Goal: Transaction & Acquisition: Purchase product/service

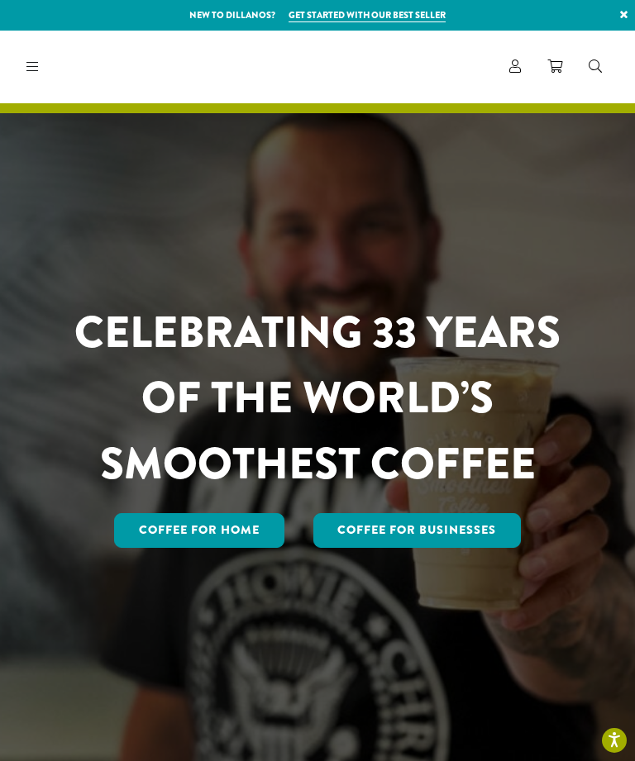
click at [22, 58] on link at bounding box center [29, 66] width 19 height 17
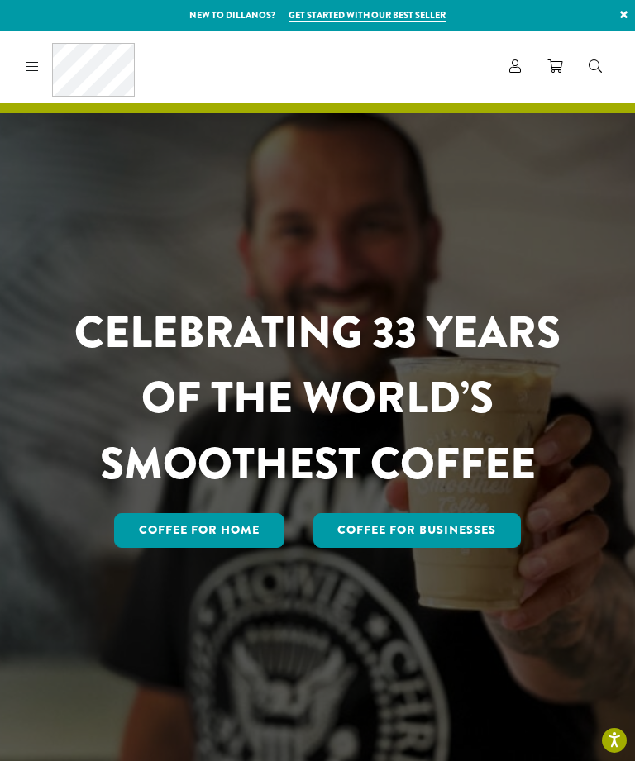
click at [512, 68] on icon at bounding box center [515, 65] width 12 height 13
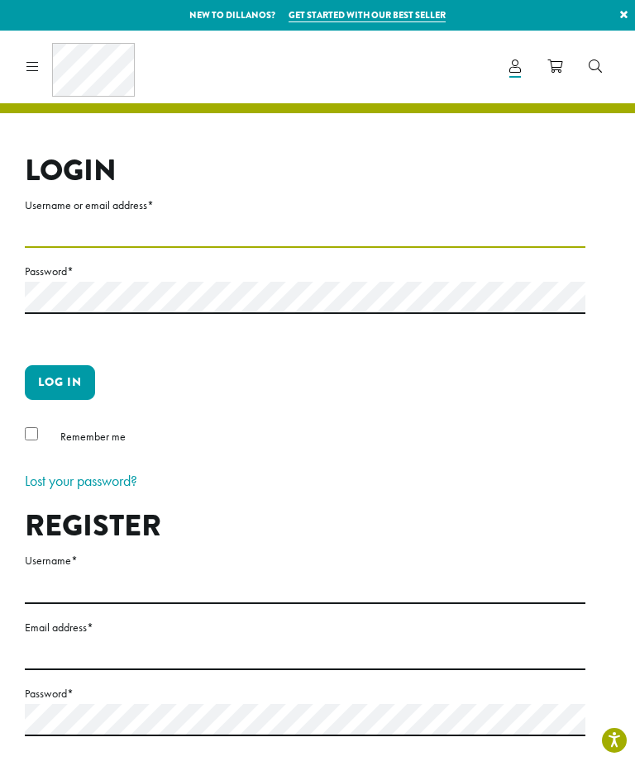
click at [367, 229] on input "Username or email address *" at bounding box center [305, 232] width 560 height 32
type input "**********"
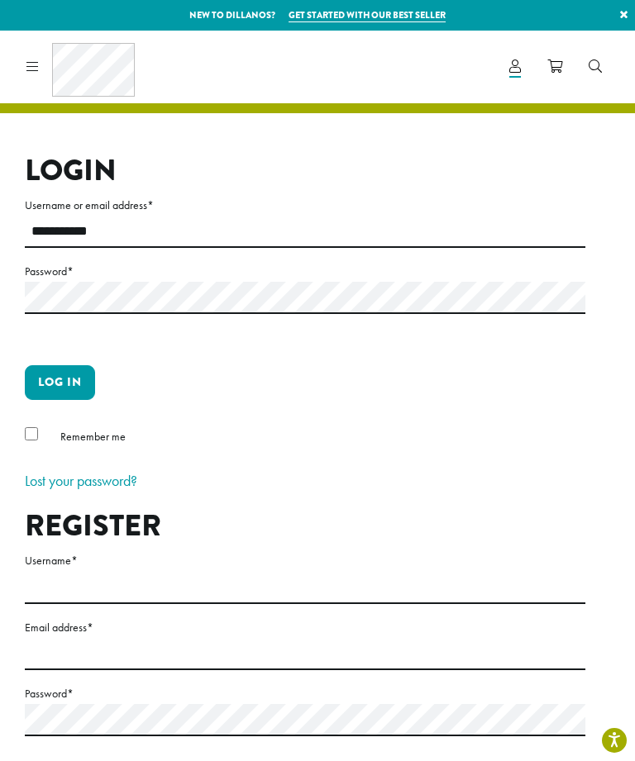
click at [53, 372] on button "Log in" at bounding box center [60, 382] width 70 height 35
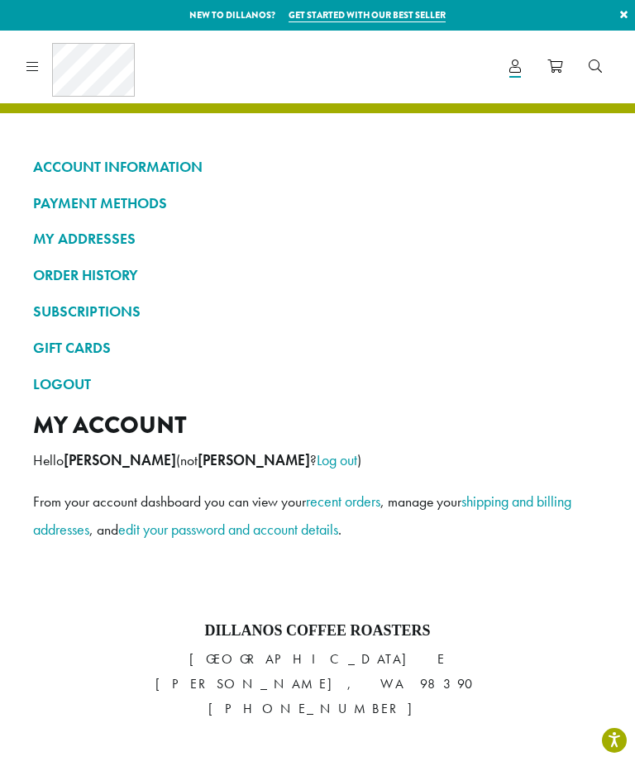
click at [84, 270] on link "ORDER HISTORY" at bounding box center [317, 275] width 569 height 28
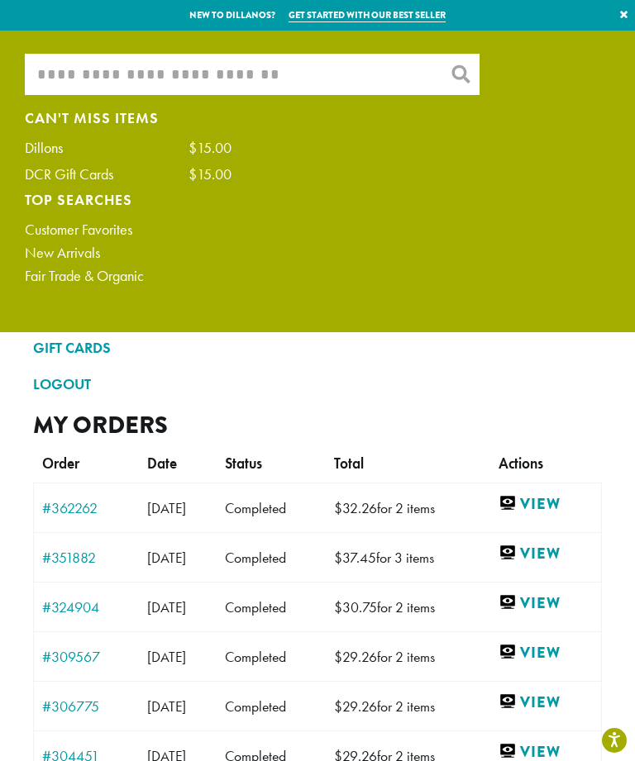
click at [69, 71] on input "What are you searching for?" at bounding box center [252, 74] width 455 height 41
click at [565, 597] on link "View" at bounding box center [545, 603] width 94 height 21
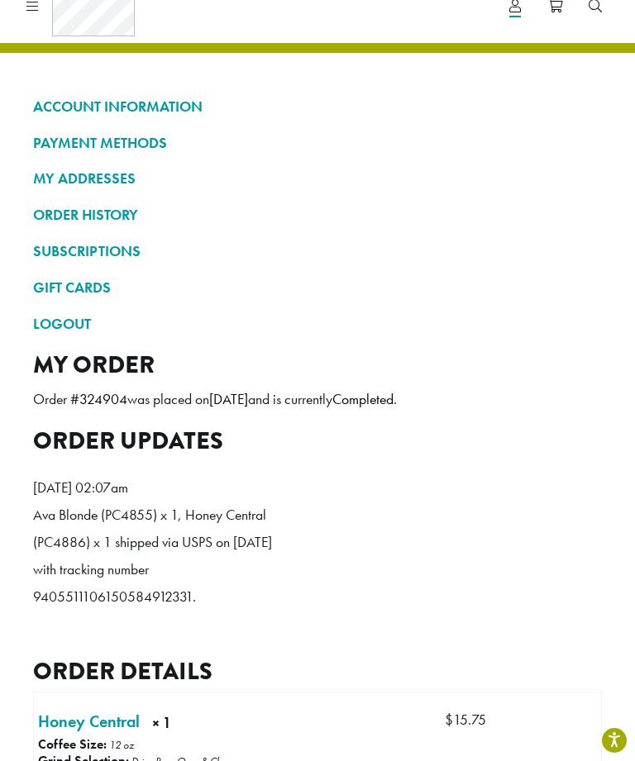
scroll to position [32, 0]
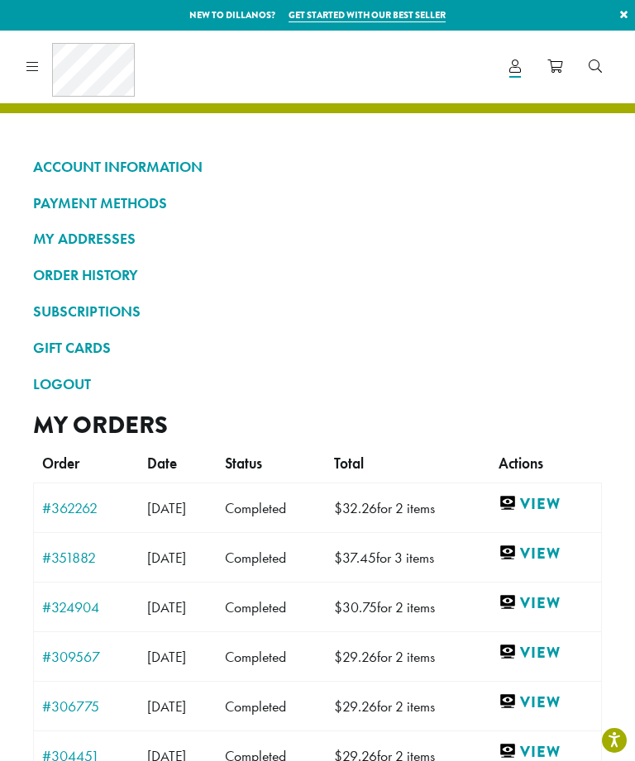
click at [569, 645] on link "View" at bounding box center [545, 652] width 94 height 21
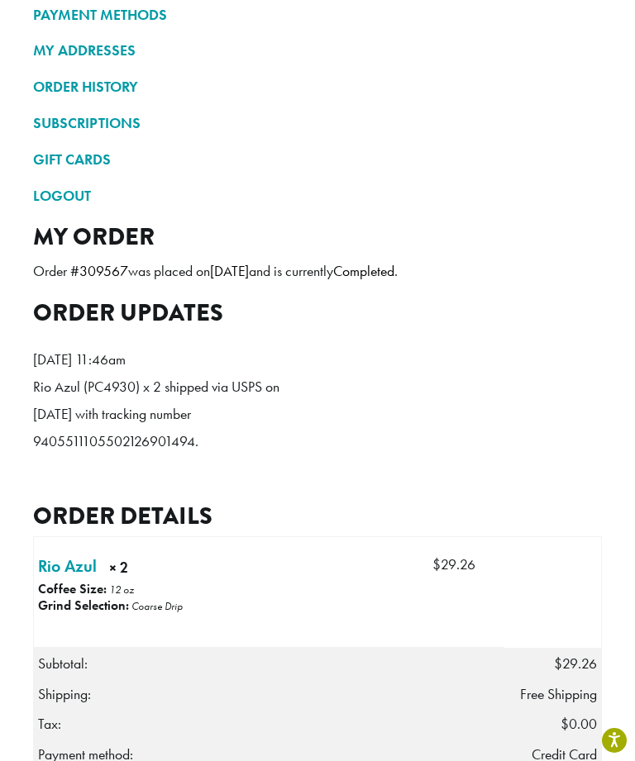
scroll to position [193, 0]
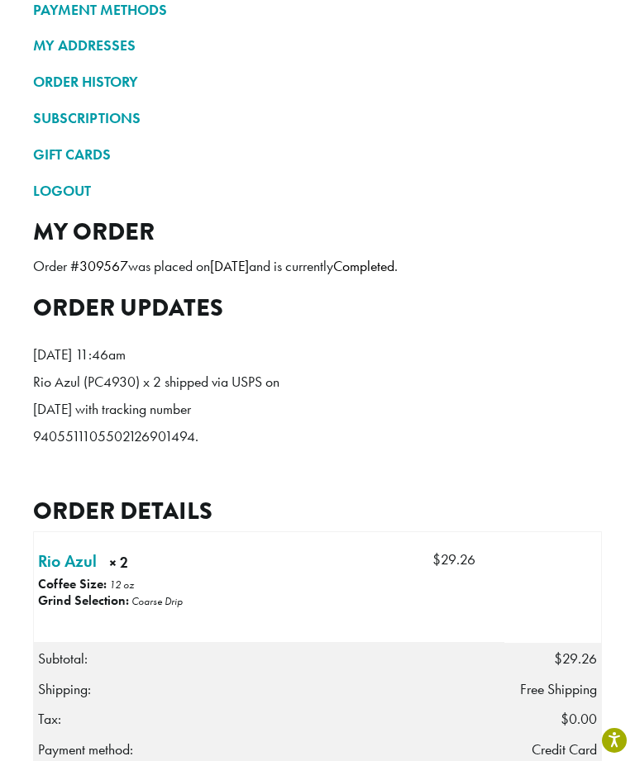
click at [70, 552] on link "Rio Azul × 2" at bounding box center [67, 561] width 59 height 25
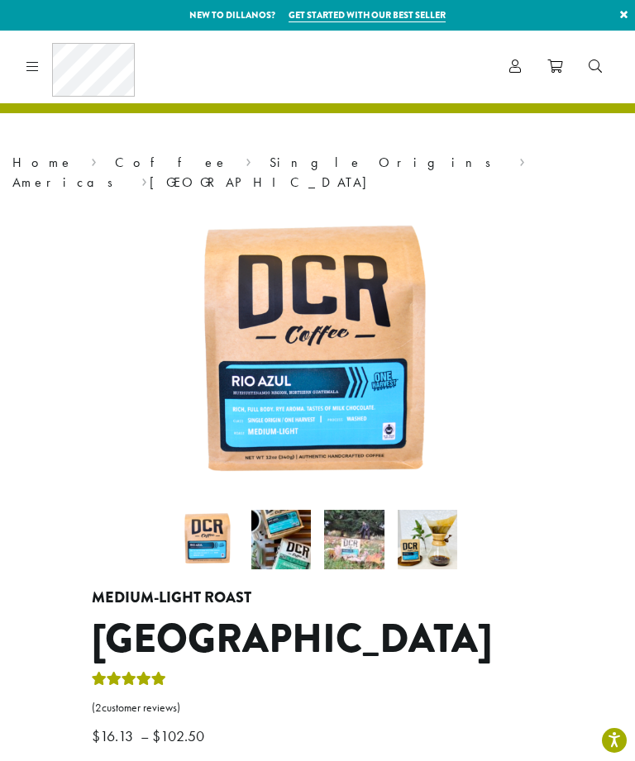
click at [269, 164] on link "Single Origins" at bounding box center [385, 162] width 232 height 17
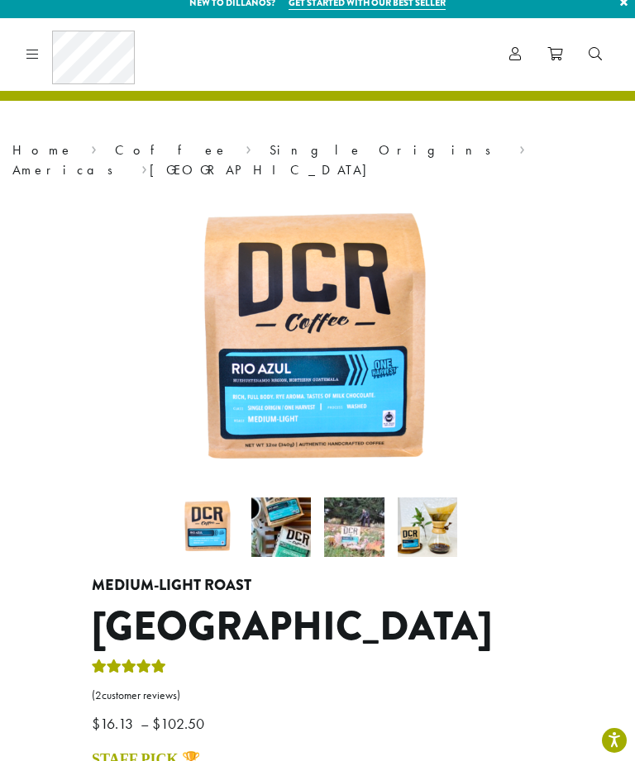
scroll to position [14, 0]
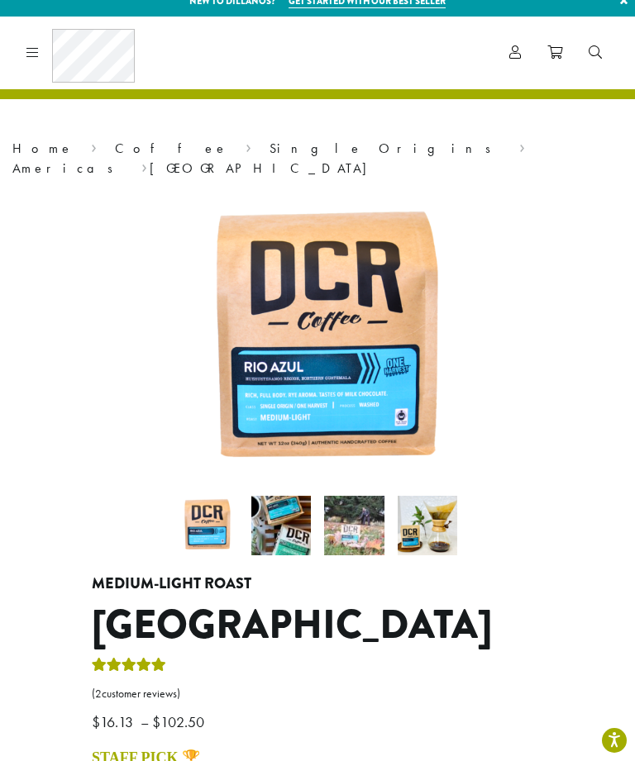
click at [349, 358] on img at bounding box center [555, 570] width 744 height 757
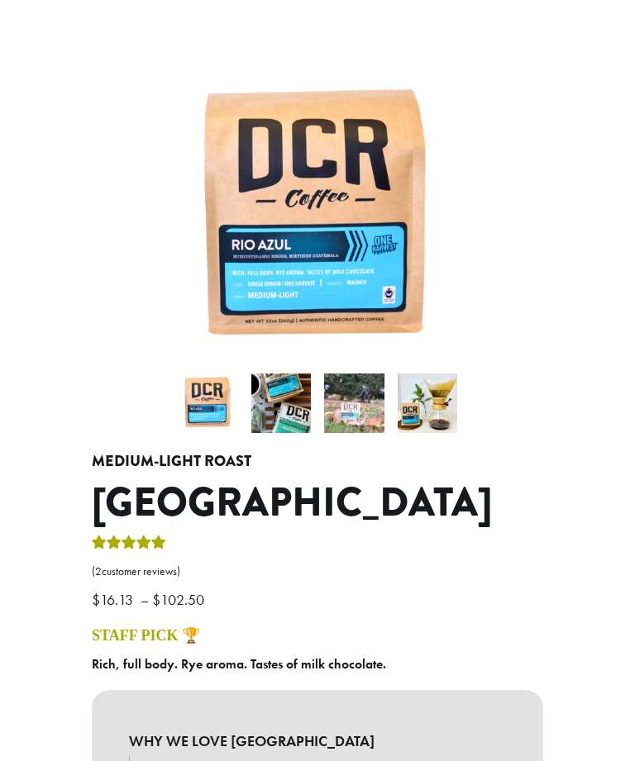
scroll to position [0, 0]
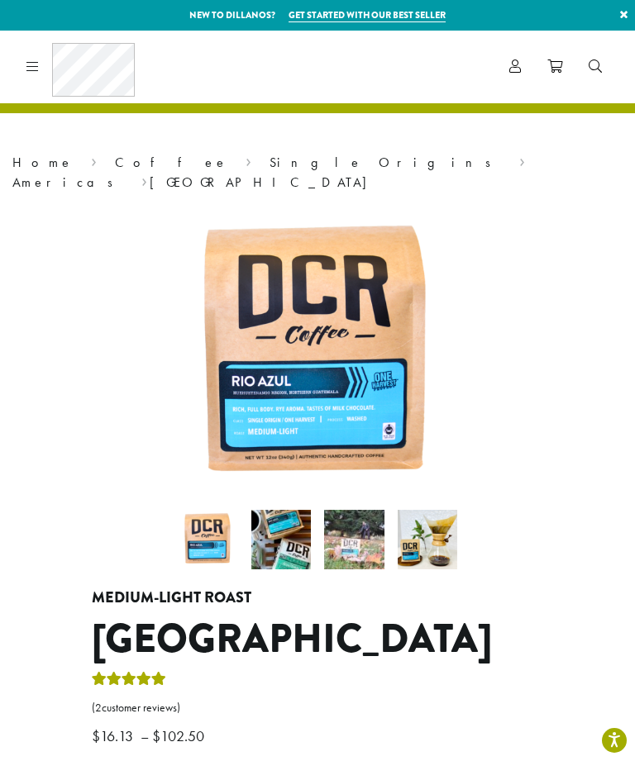
click at [269, 163] on link "Single Origins" at bounding box center [385, 162] width 232 height 17
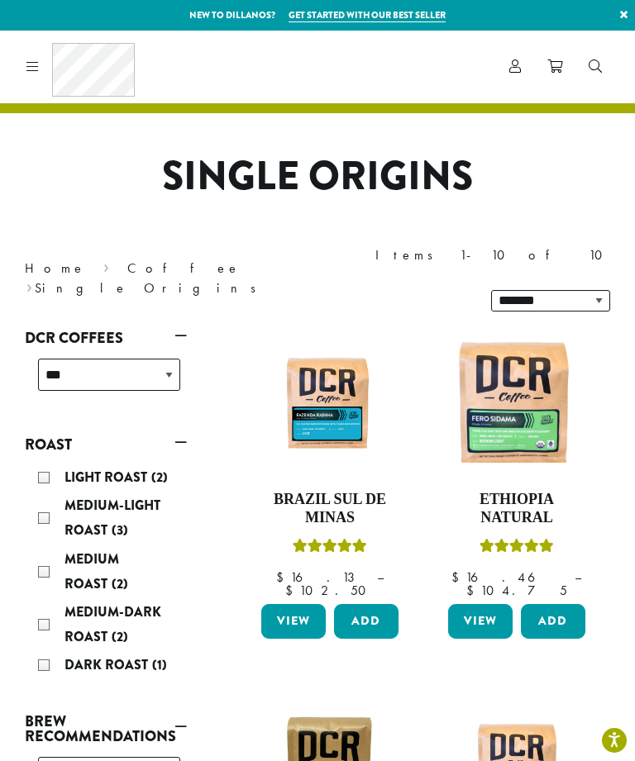
click at [45, 493] on div "Medium-Light Roast (3)" at bounding box center [109, 518] width 142 height 50
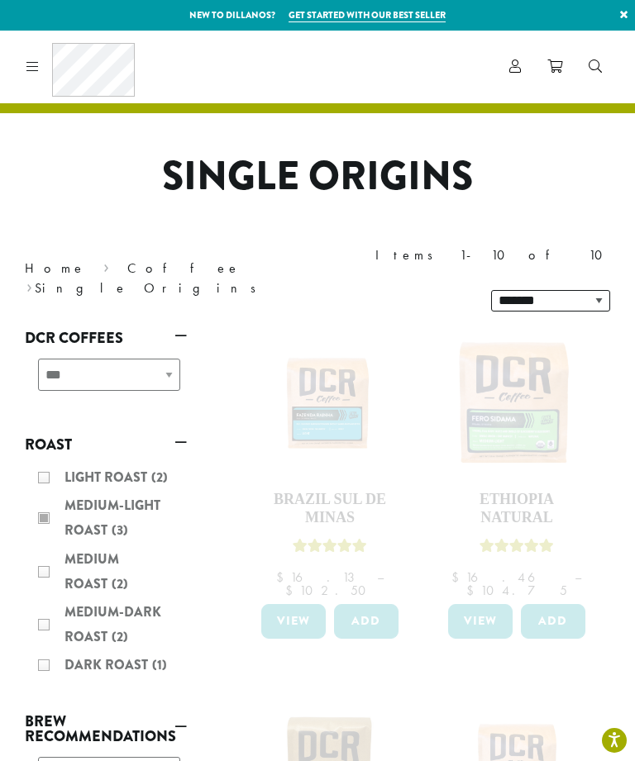
click at [40, 472] on div "Light Roast (2) Medium-Light Roast (3) Medium Roast (2) Medium-Dark Roast (2) D…" at bounding box center [106, 573] width 162 height 229
click at [50, 474] on div "Light Roast (2) Medium-Light Roast (3) Medium Roast (2) Medium-Dark Roast (2) D…" at bounding box center [106, 573] width 162 height 229
click at [43, 470] on div "Light Roast (2) Medium-Light Roast (3) Medium Roast (2) Medium-Dark Roast (2) D…" at bounding box center [106, 573] width 162 height 229
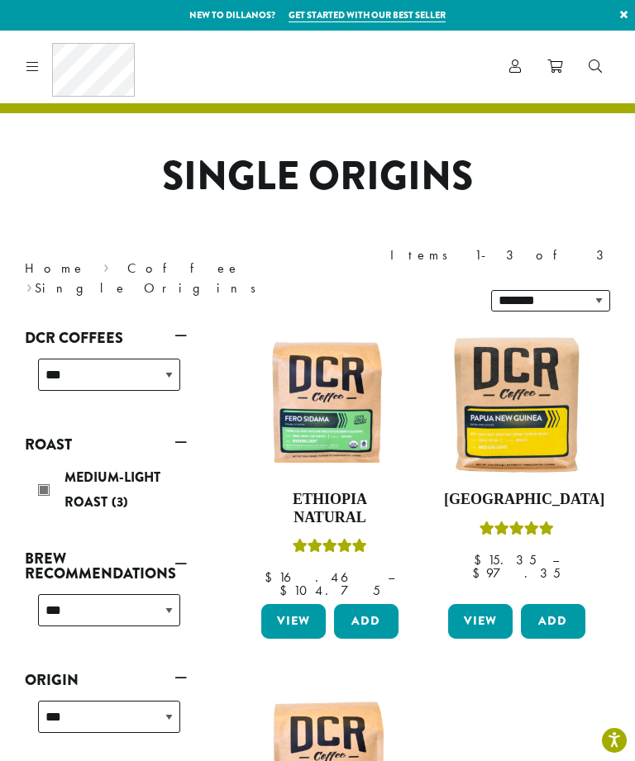
click at [523, 69] on link "Account" at bounding box center [515, 66] width 38 height 27
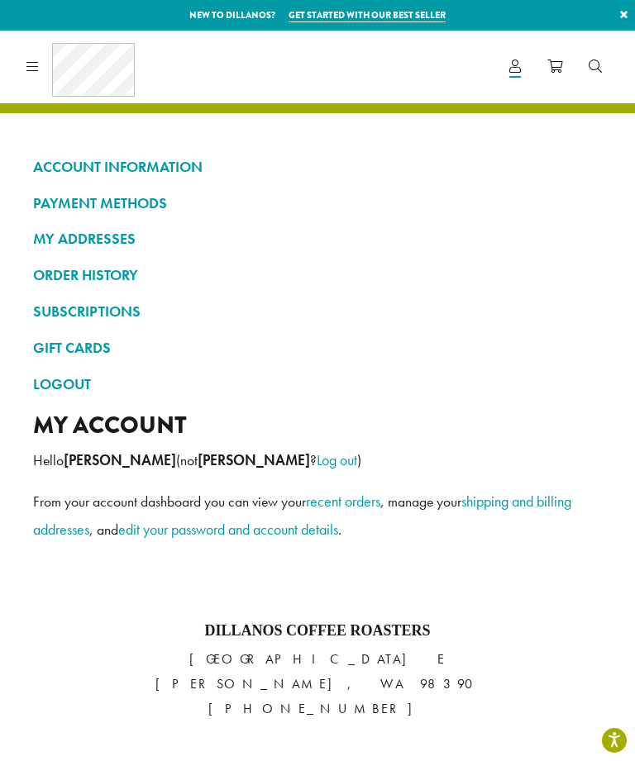
click at [103, 272] on link "ORDER HISTORY" at bounding box center [317, 275] width 569 height 28
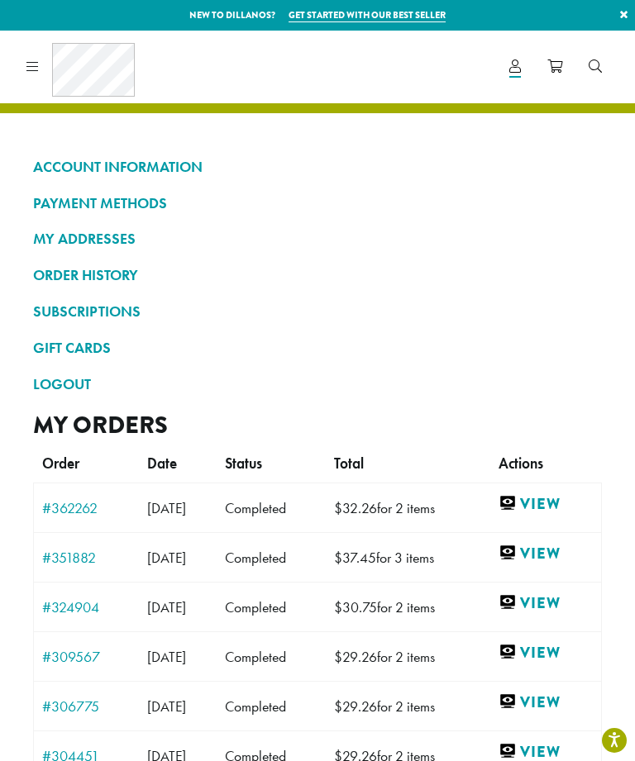
click at [556, 498] on link "View" at bounding box center [545, 503] width 94 height 21
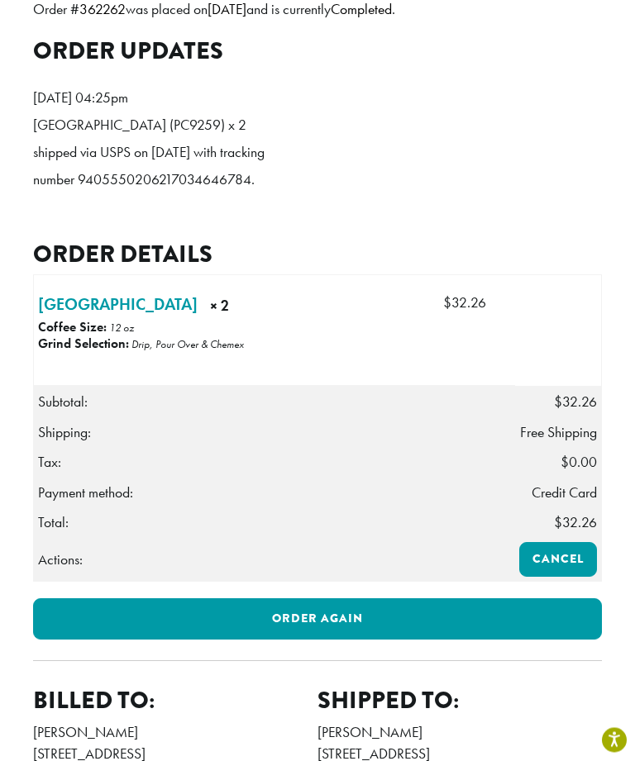
scroll to position [450, 0]
click at [407, 640] on link "Order again" at bounding box center [317, 618] width 569 height 41
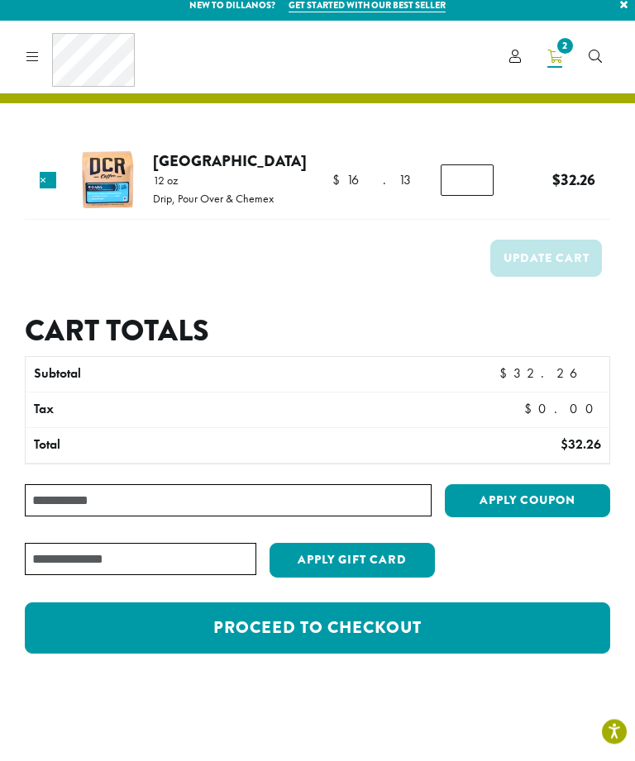
scroll to position [12, 0]
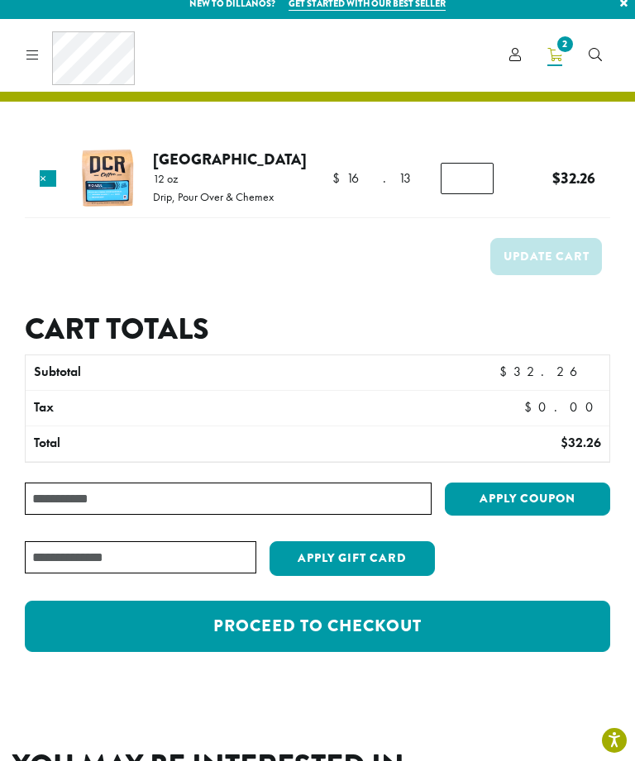
click at [390, 624] on link "Proceed to checkout" at bounding box center [317, 626] width 585 height 51
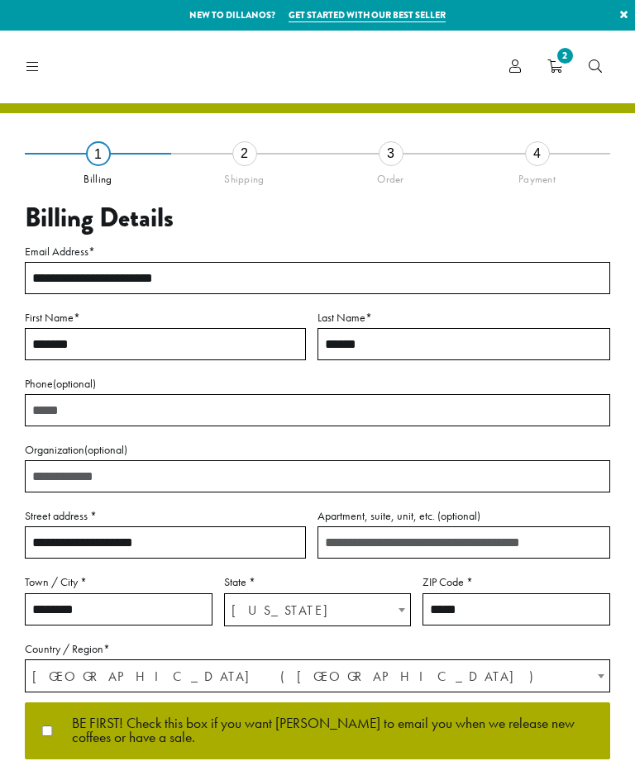
select select "**"
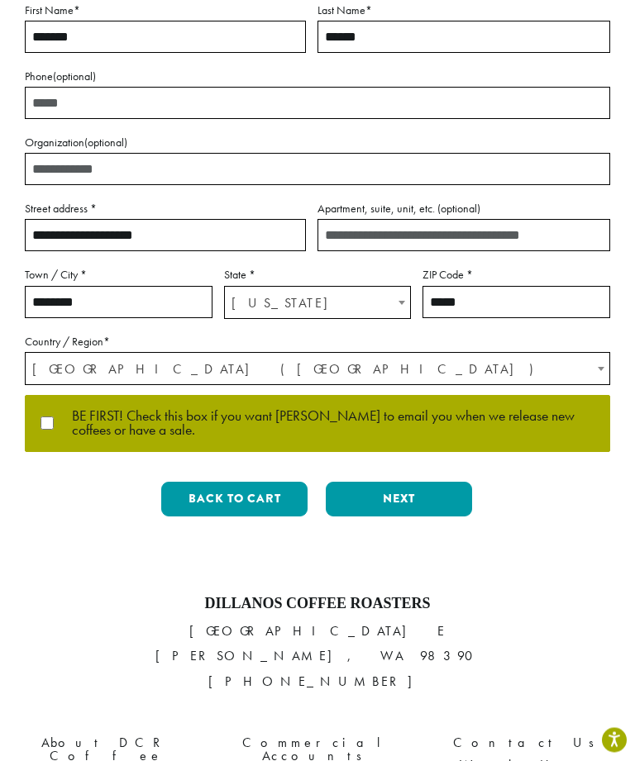
click at [445, 498] on button "Next" at bounding box center [399, 500] width 146 height 35
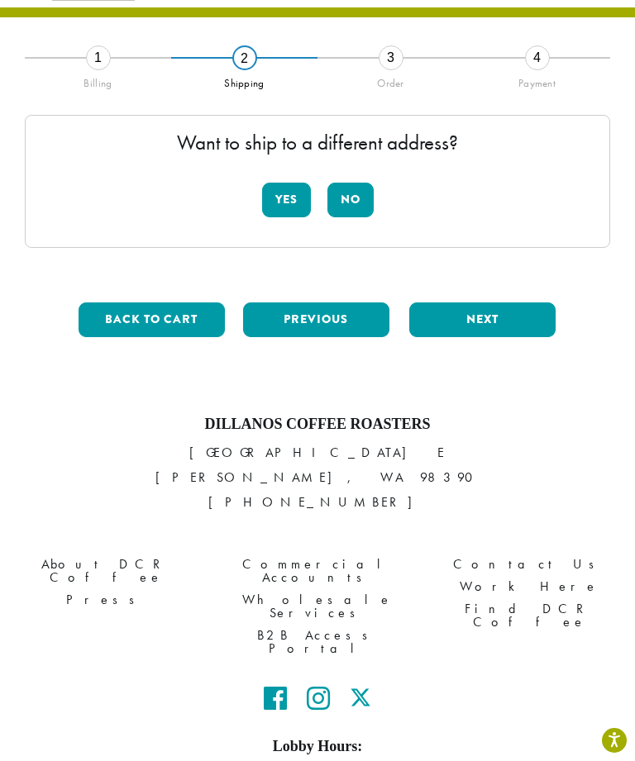
scroll to position [94, 0]
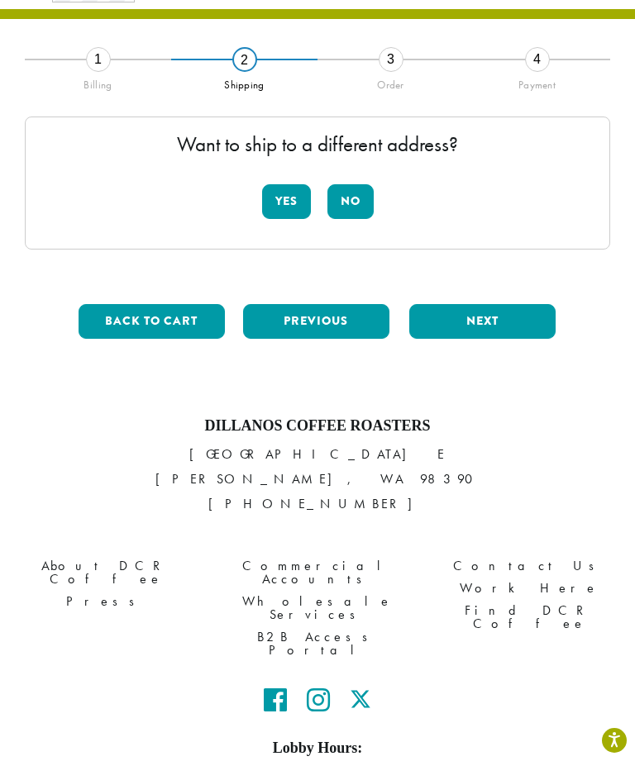
click at [358, 200] on button "No" at bounding box center [350, 201] width 46 height 35
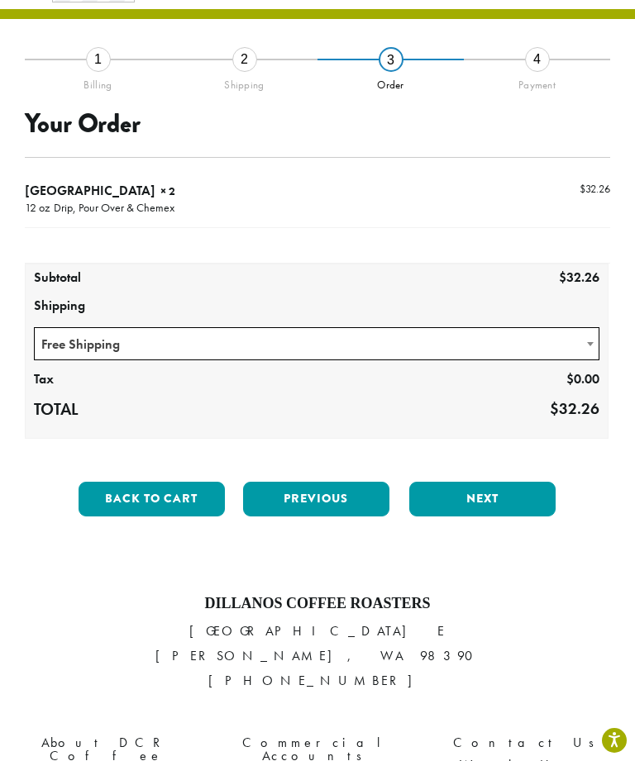
click at [582, 342] on span at bounding box center [590, 344] width 17 height 32
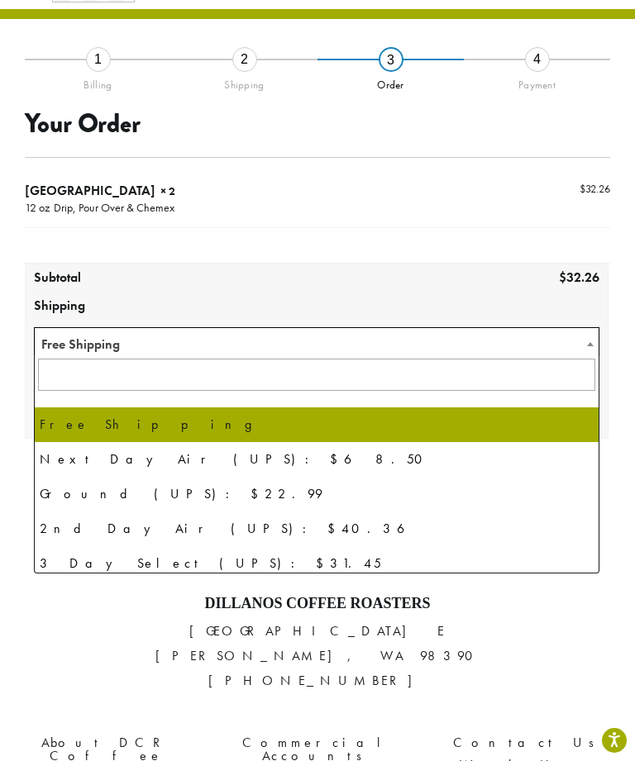
click at [540, 661] on p "[STREET_ADDRESS][PERSON_NAME] [PHONE_NUMBER]" at bounding box center [317, 656] width 610 height 74
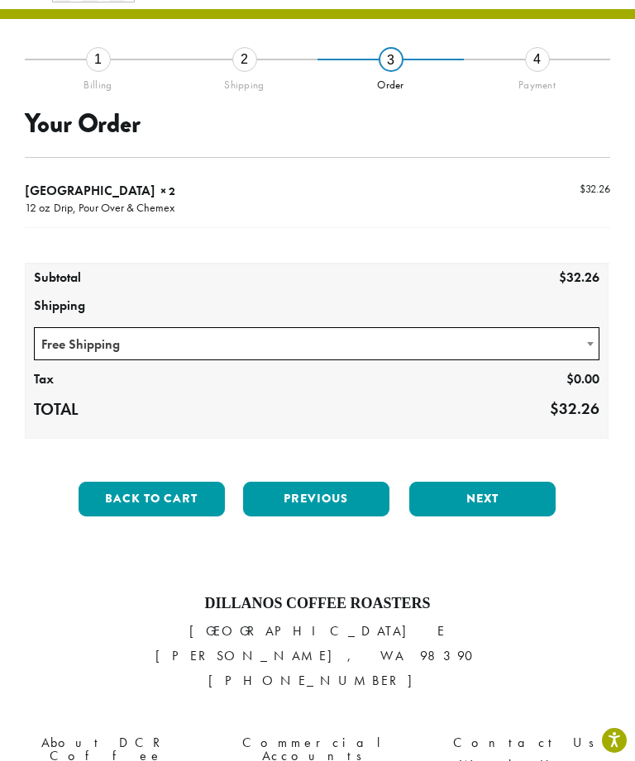
click at [331, 500] on button "Previous" at bounding box center [316, 499] width 146 height 35
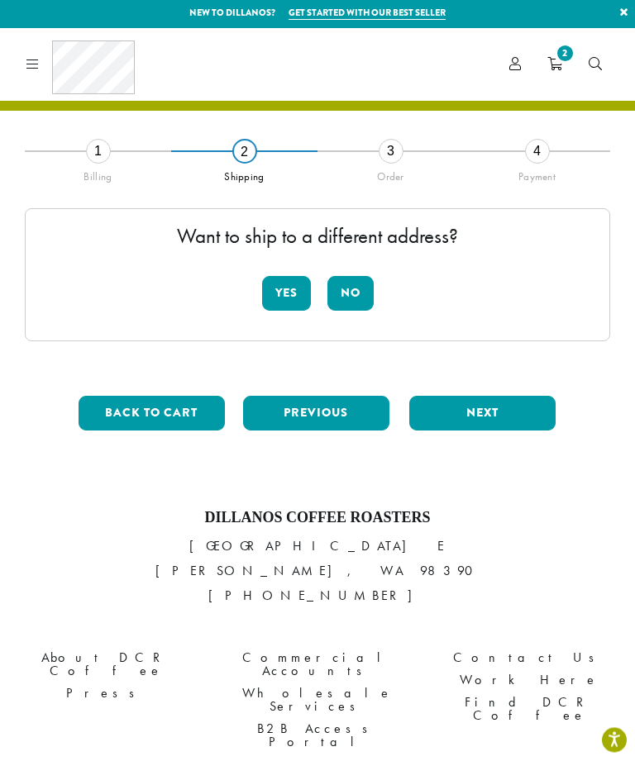
scroll to position [0, 0]
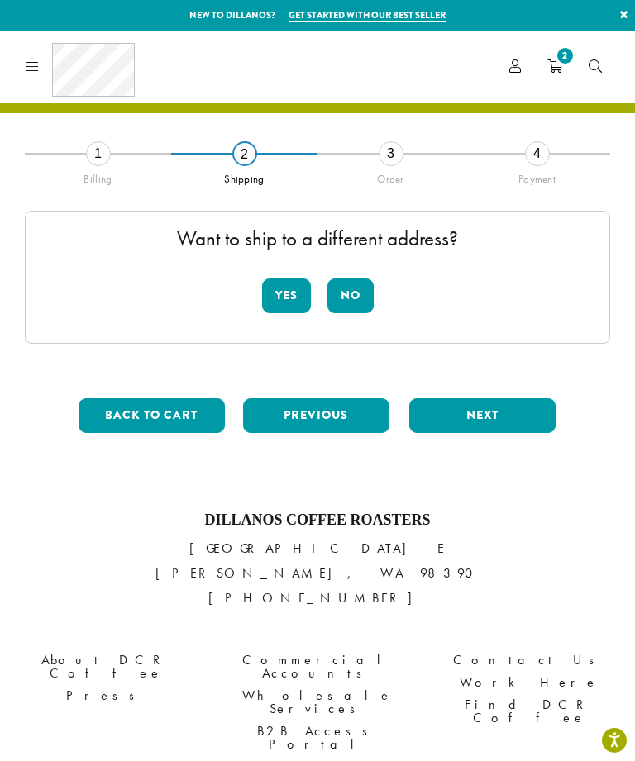
click at [335, 415] on button "Previous" at bounding box center [316, 415] width 146 height 35
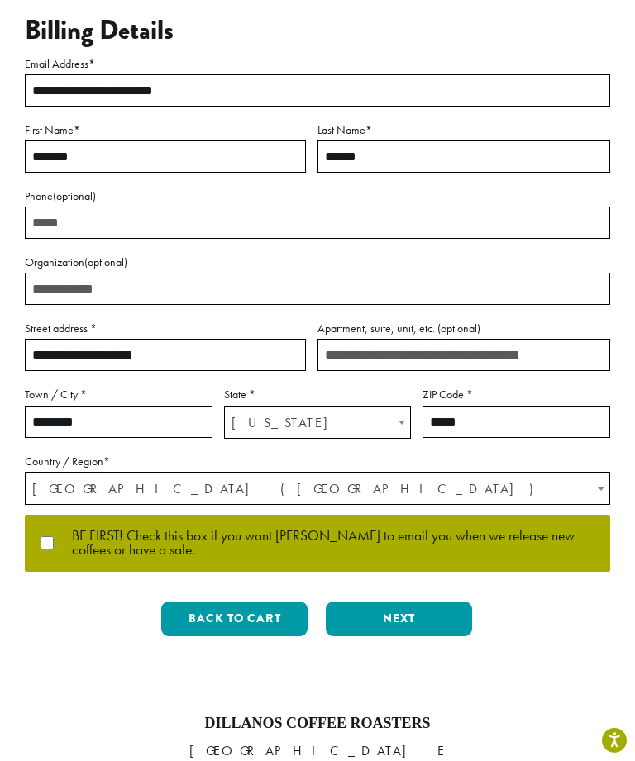
click at [439, 622] on button "Next" at bounding box center [399, 619] width 146 height 35
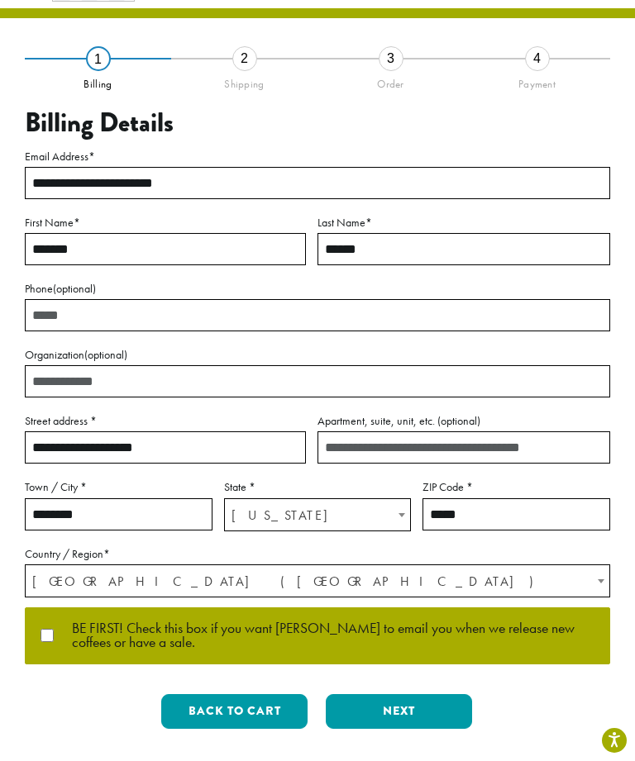
scroll to position [94, 0]
